Goal: Information Seeking & Learning: Compare options

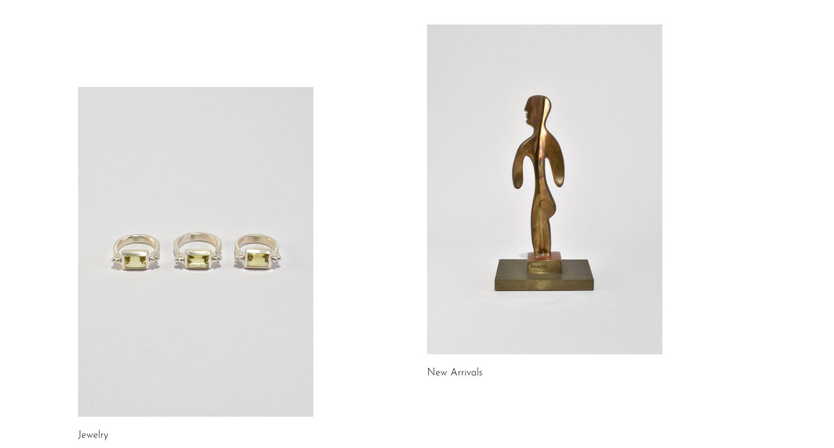
scroll to position [117, 0]
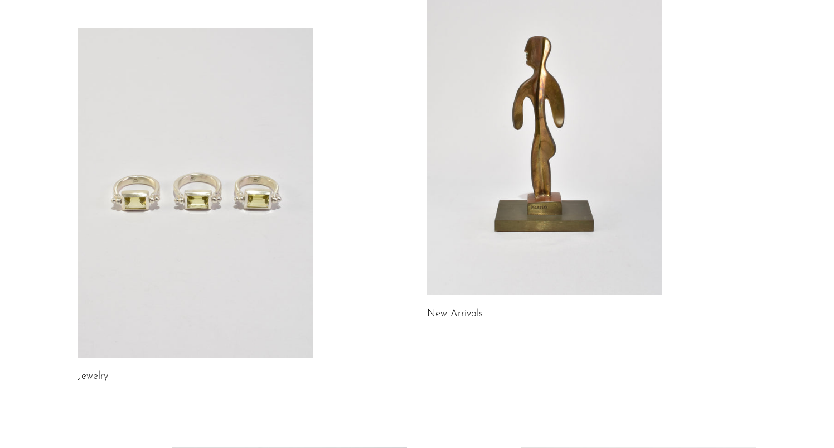
click at [234, 227] on link at bounding box center [195, 192] width 235 height 329
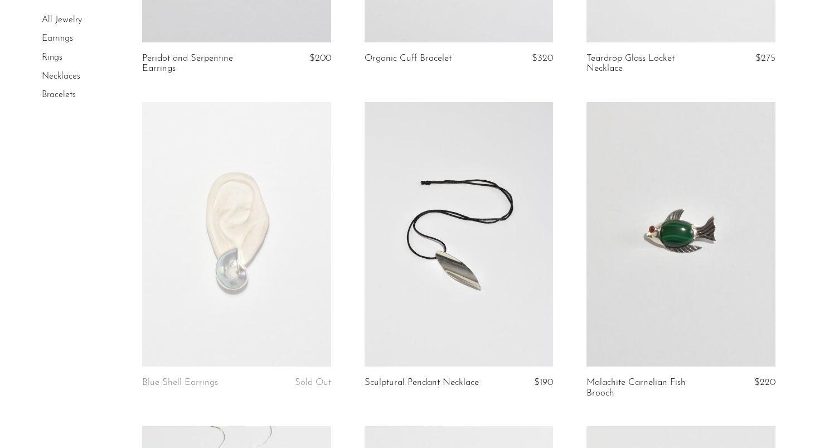
scroll to position [1631, 0]
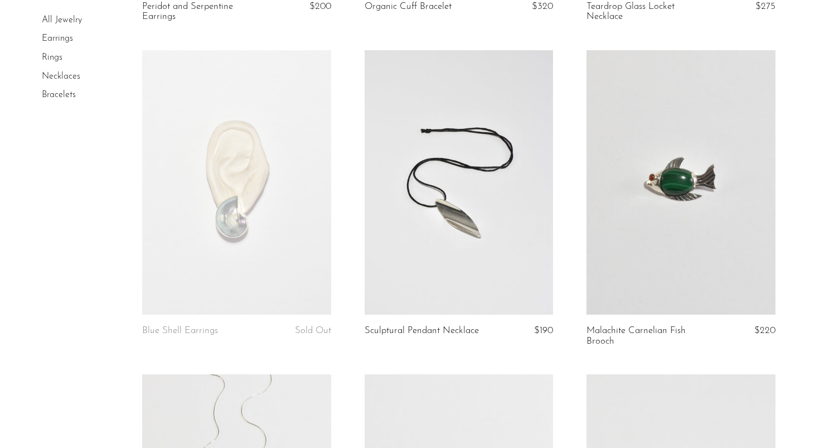
click at [445, 238] on link at bounding box center [459, 182] width 189 height 264
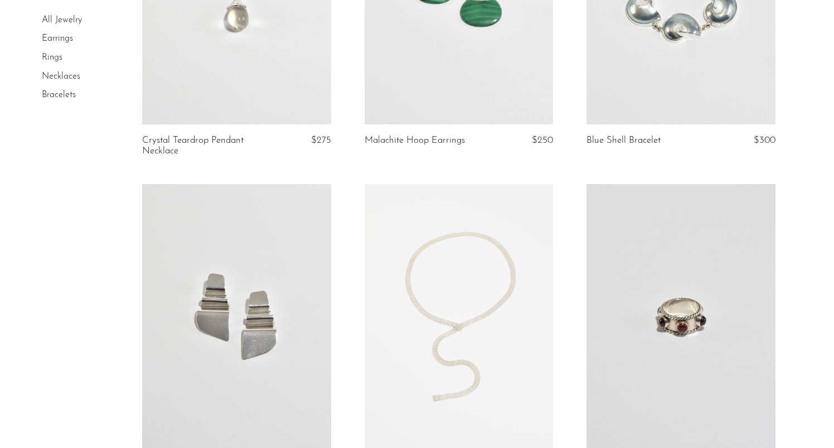
scroll to position [2266, 0]
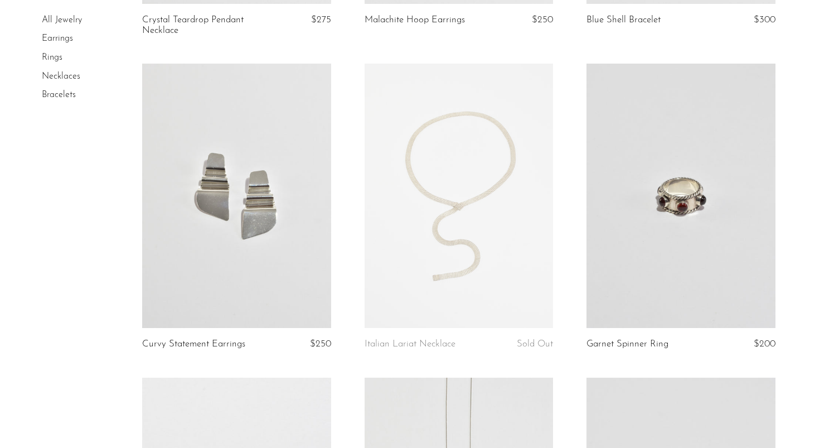
click at [479, 234] on link at bounding box center [459, 196] width 189 height 264
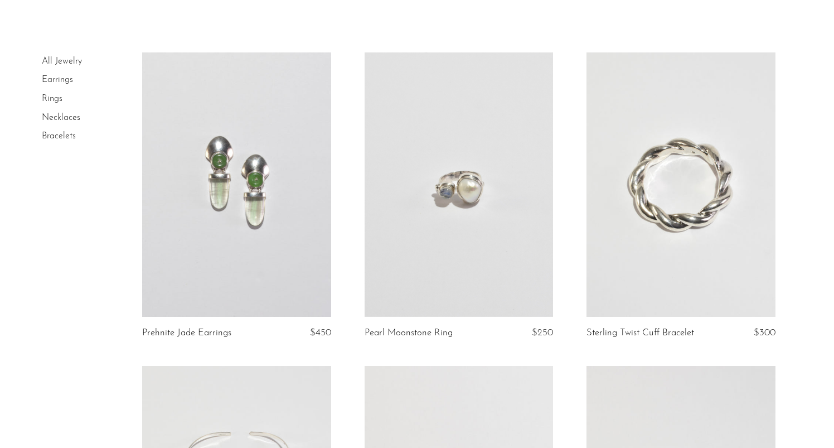
scroll to position [0, 0]
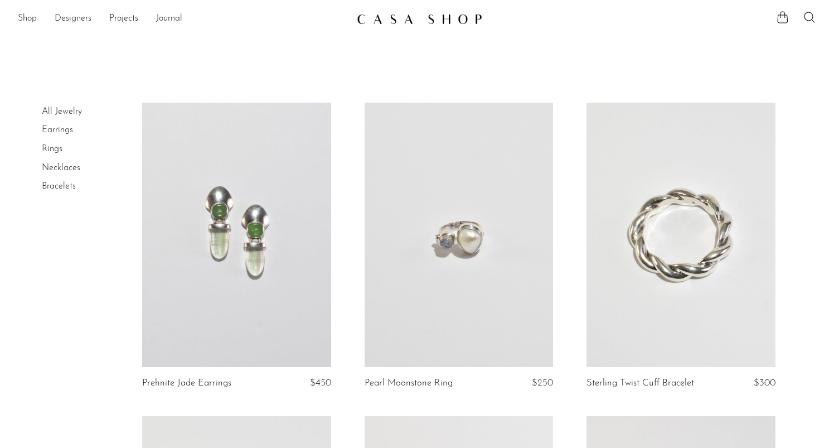
click at [31, 20] on link "Shop" at bounding box center [27, 19] width 19 height 14
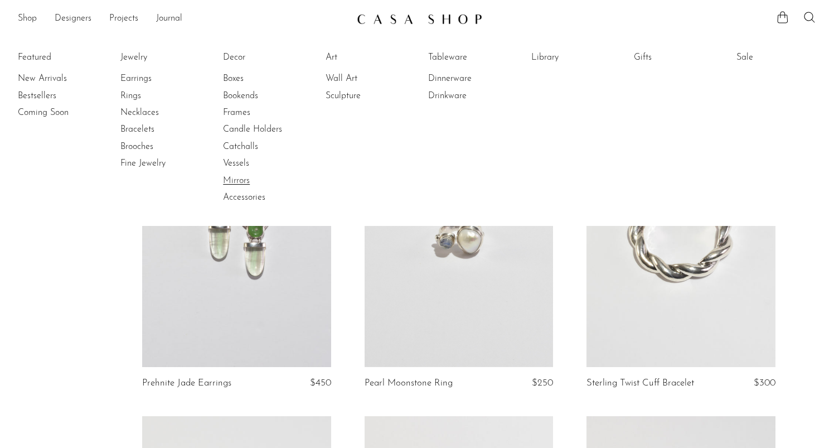
click at [241, 177] on link "Mirrors" at bounding box center [265, 180] width 84 height 12
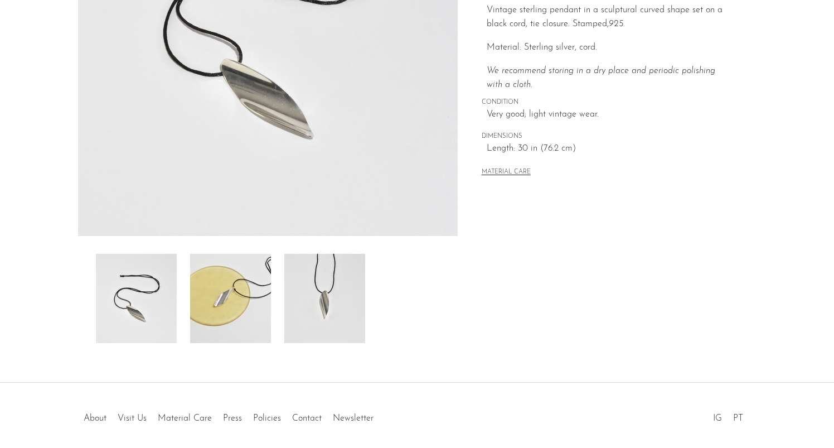
scroll to position [278, 0]
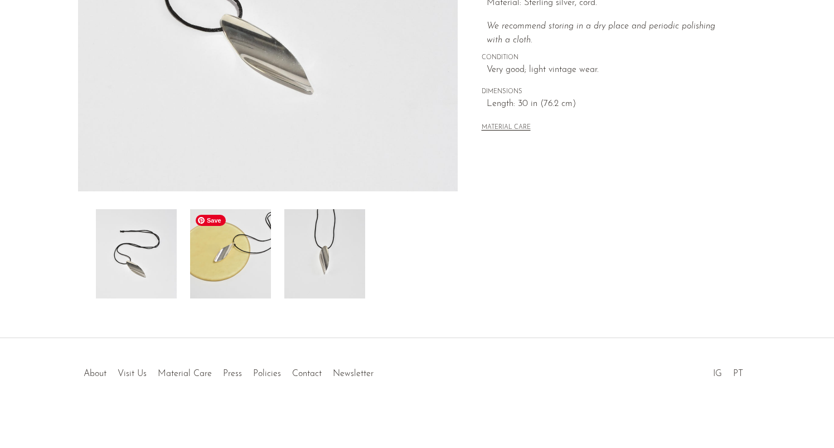
click at [253, 268] on img at bounding box center [230, 253] width 81 height 89
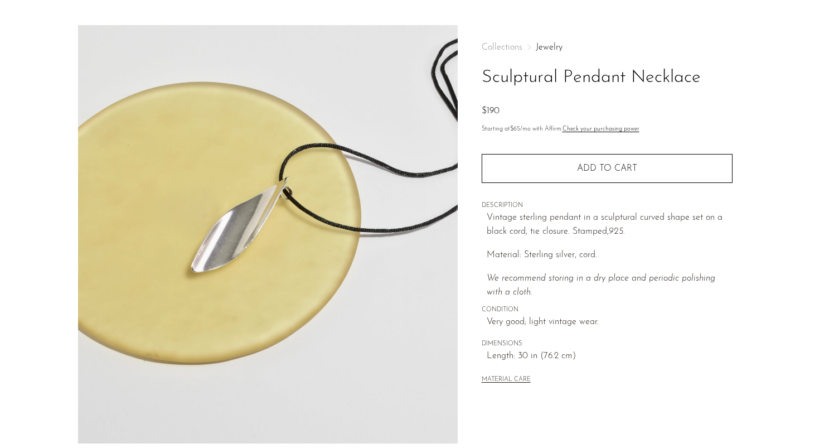
scroll to position [13, 0]
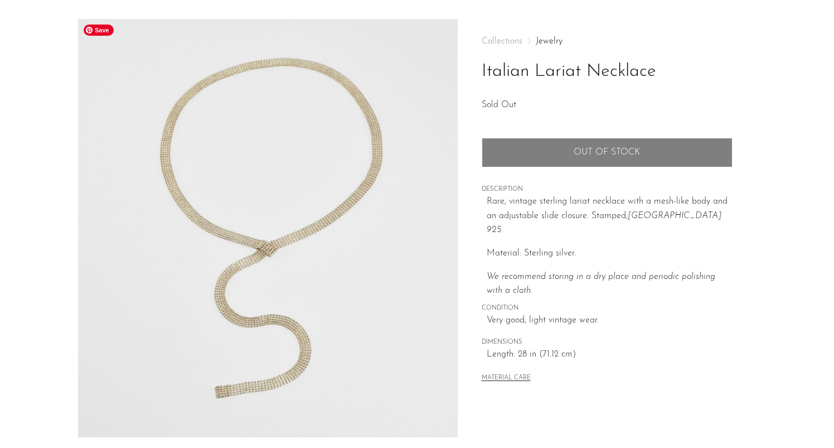
scroll to position [200, 0]
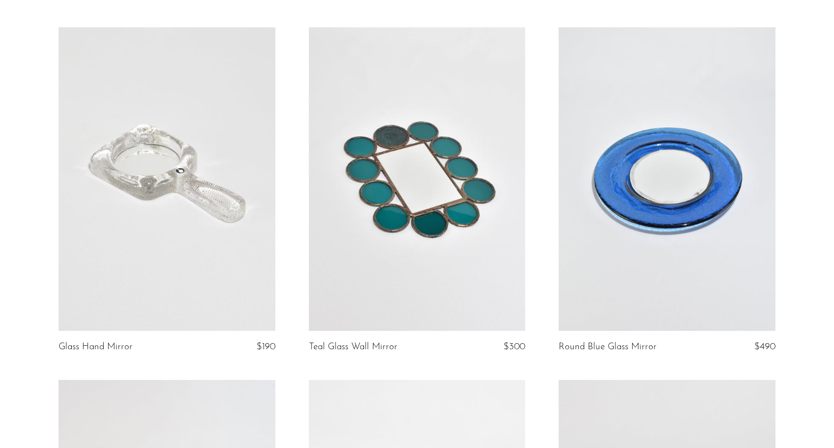
scroll to position [77, 0]
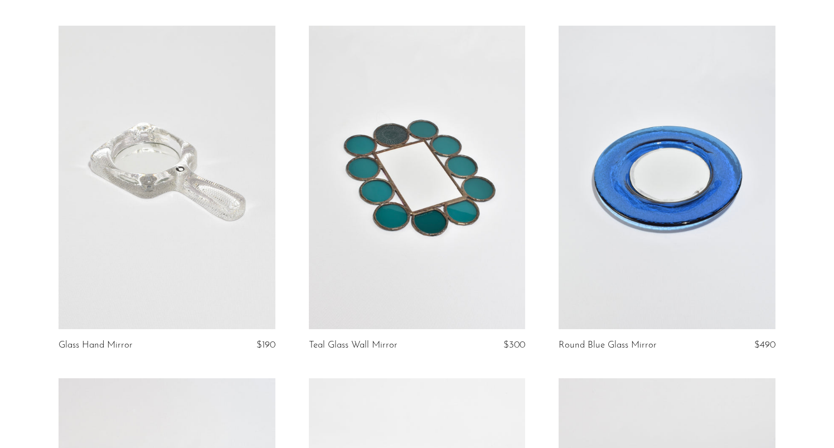
click at [503, 197] on link at bounding box center [417, 177] width 217 height 303
click at [715, 165] on link at bounding box center [667, 177] width 217 height 303
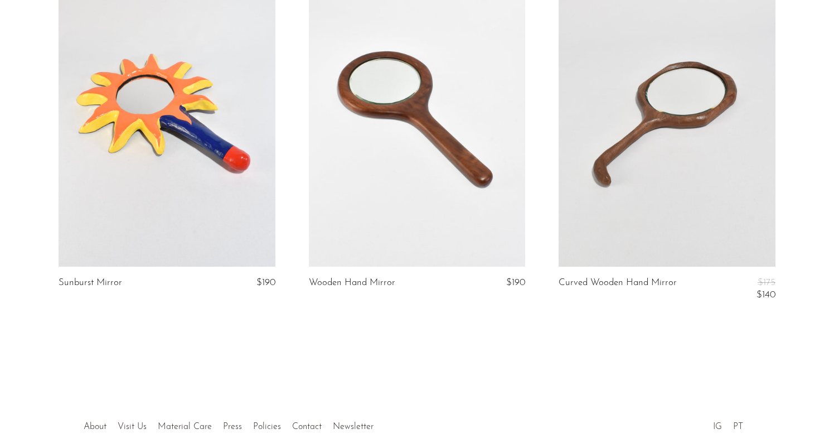
scroll to position [511, 0]
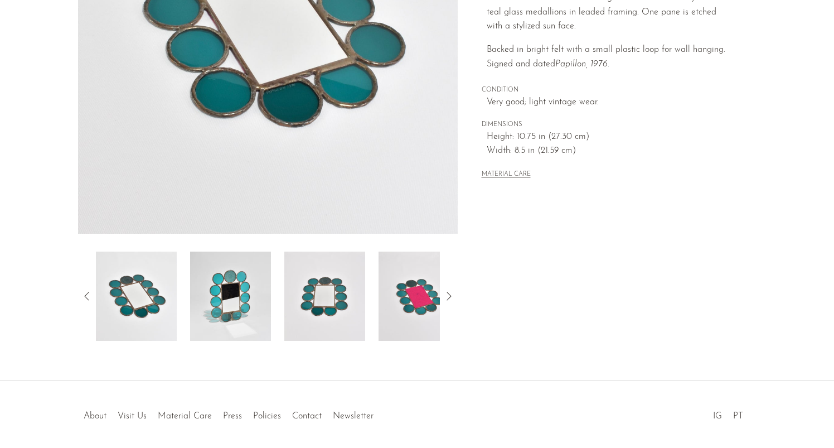
scroll to position [248, 0]
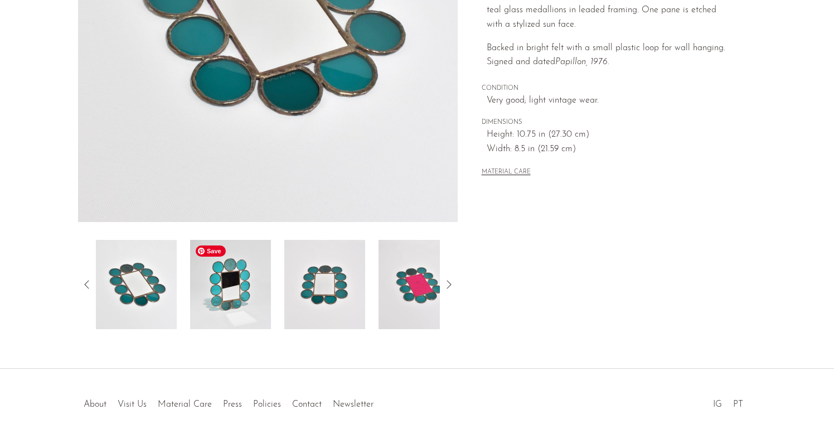
click at [216, 288] on img at bounding box center [230, 284] width 81 height 89
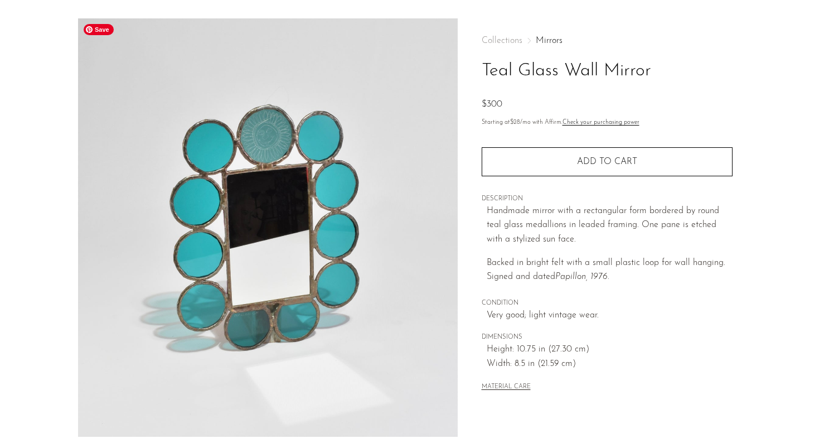
scroll to position [11, 0]
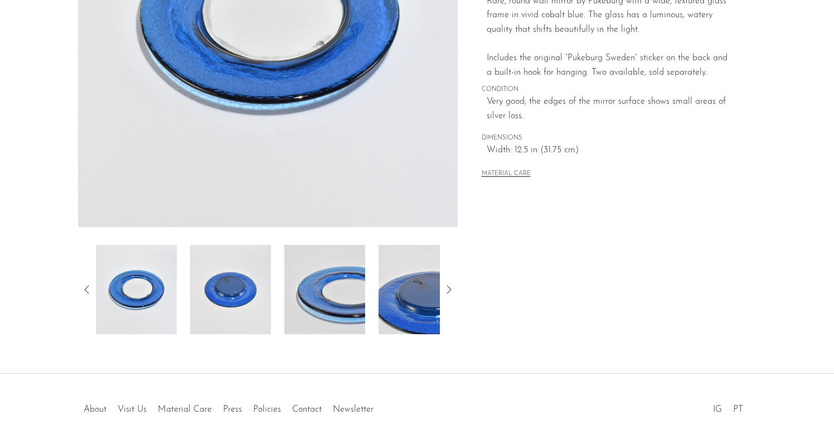
scroll to position [278, 0]
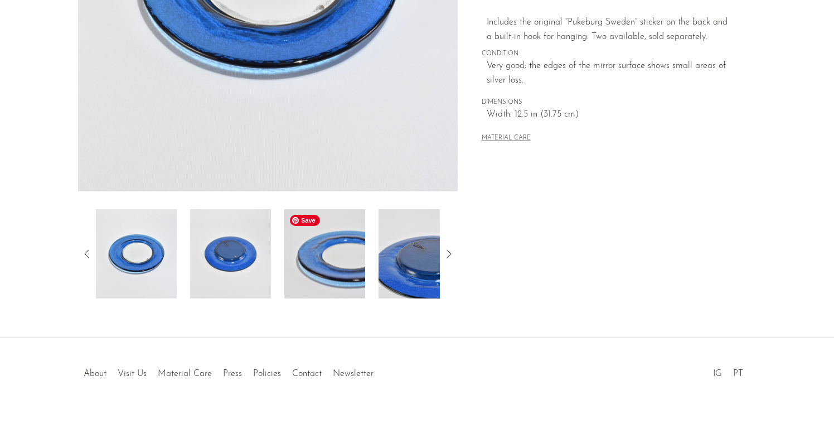
click at [338, 272] on img at bounding box center [324, 253] width 81 height 89
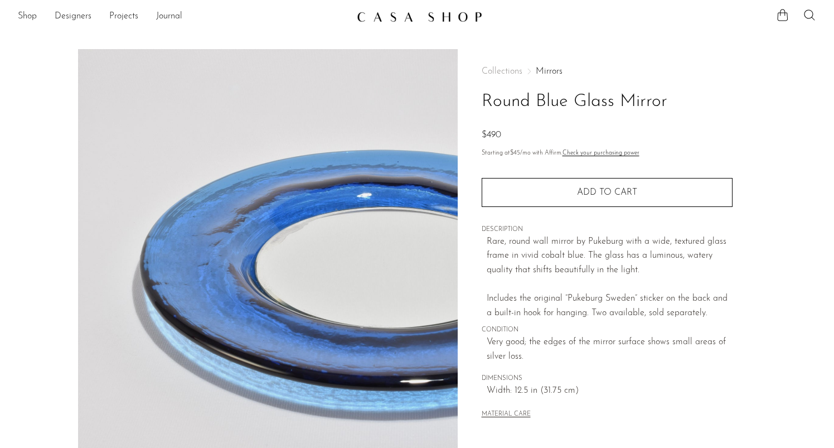
scroll to position [0, 0]
